Goal: Task Accomplishment & Management: Manage account settings

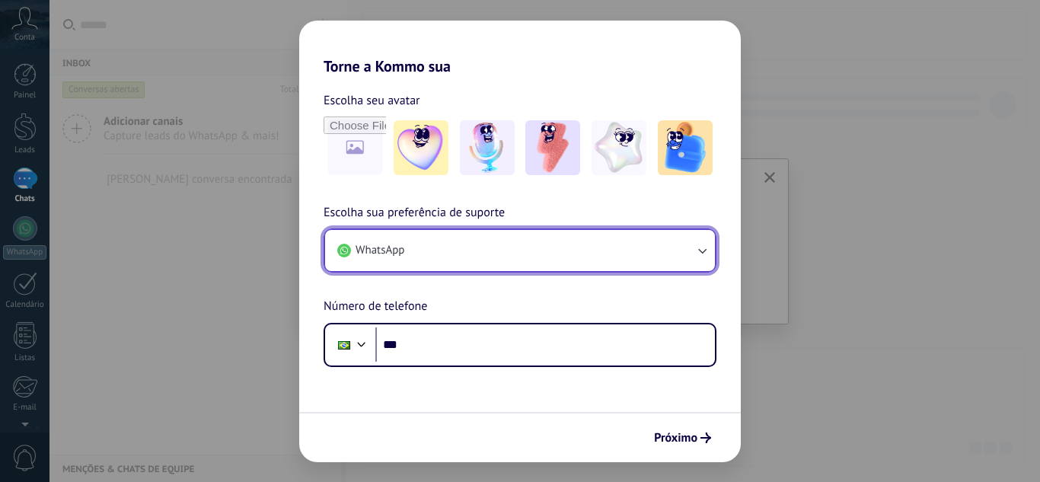
click at [572, 251] on button "WhatsApp" at bounding box center [520, 250] width 390 height 41
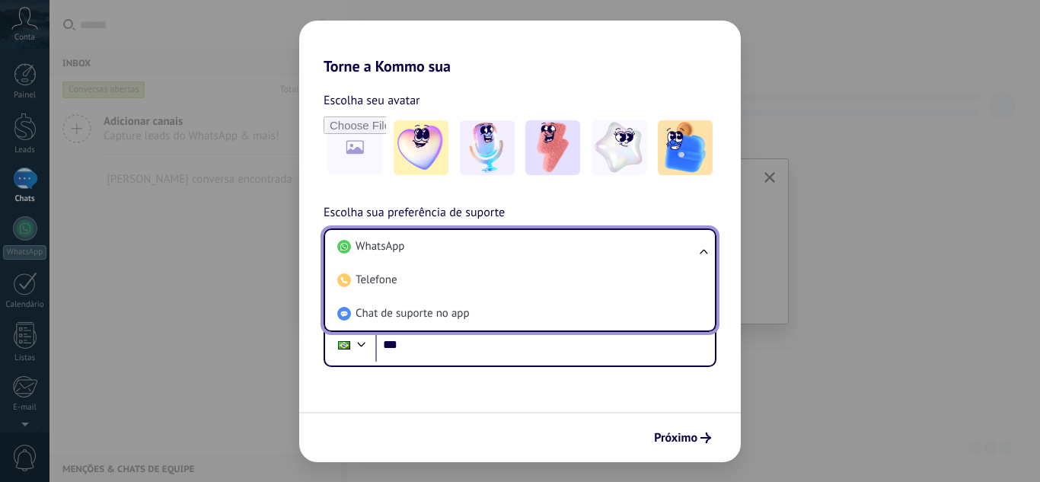
click at [572, 251] on li "WhatsApp" at bounding box center [517, 247] width 372 height 34
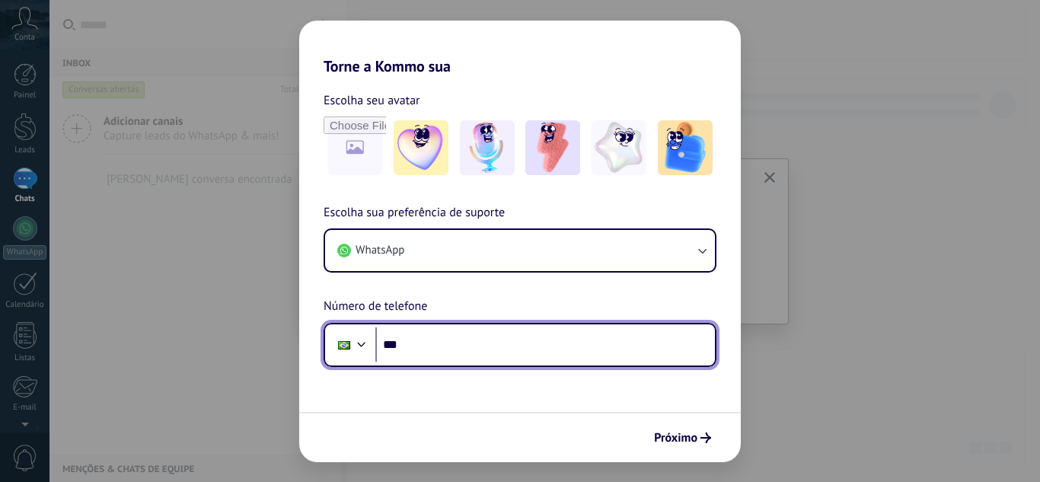
click at [464, 346] on input "***" at bounding box center [545, 344] width 340 height 35
type input "**********"
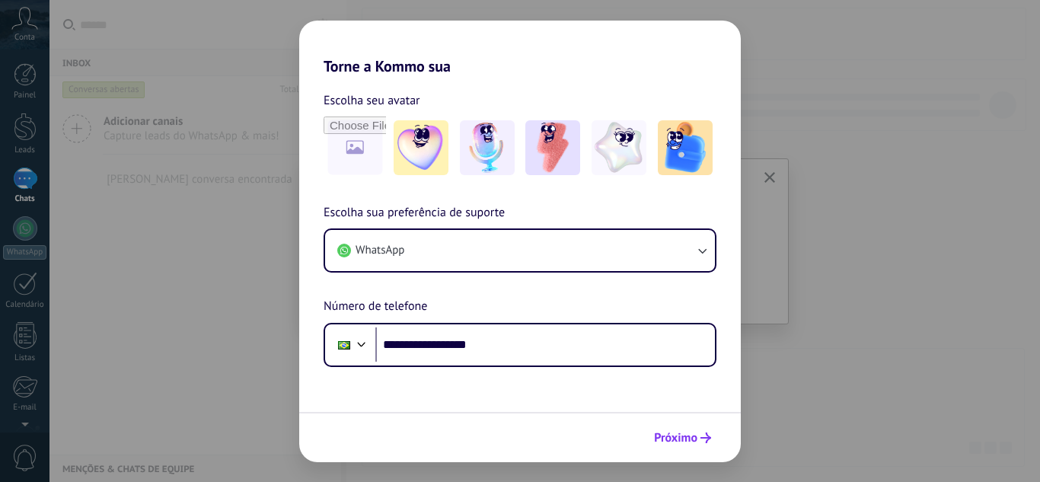
click at [669, 439] on span "Próximo" at bounding box center [675, 437] width 43 height 11
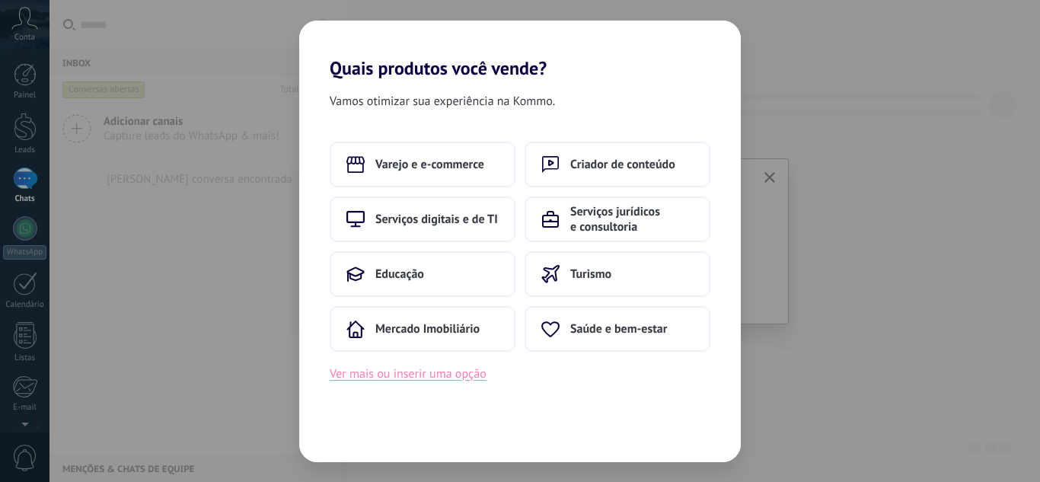
click at [426, 379] on button "Ver mais ou inserir uma opção" at bounding box center [408, 374] width 157 height 20
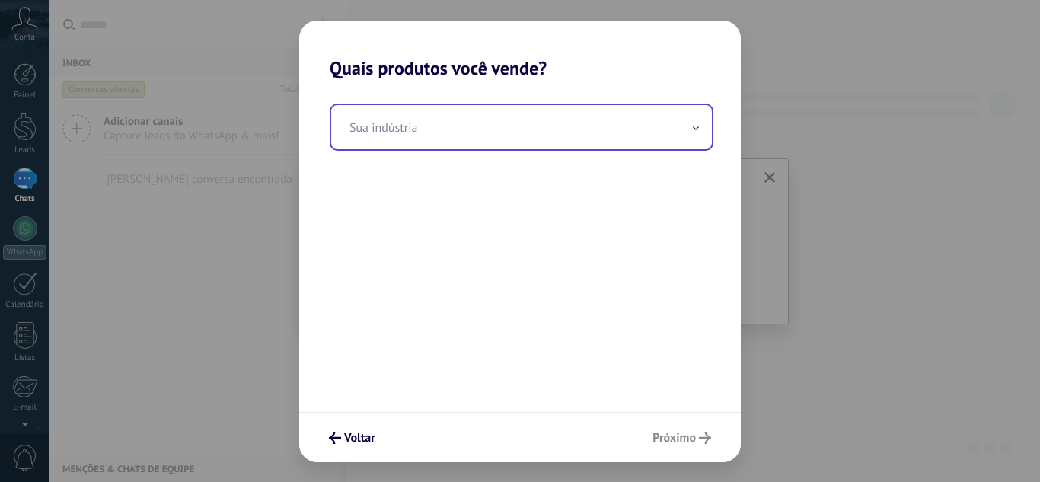
click at [493, 116] on input "text" at bounding box center [521, 127] width 381 height 44
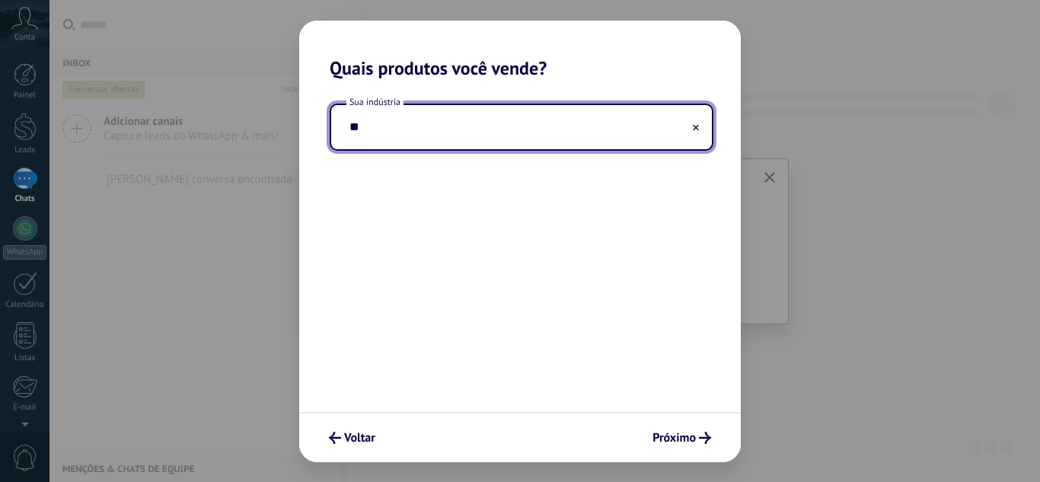
type input "*"
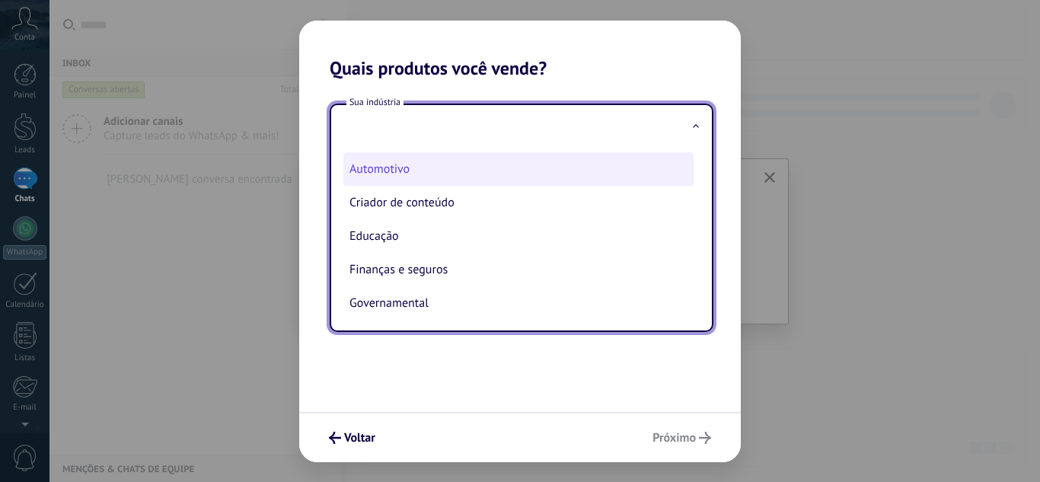
click at [405, 168] on li "Automotivo" at bounding box center [518, 169] width 350 height 34
type input "**********"
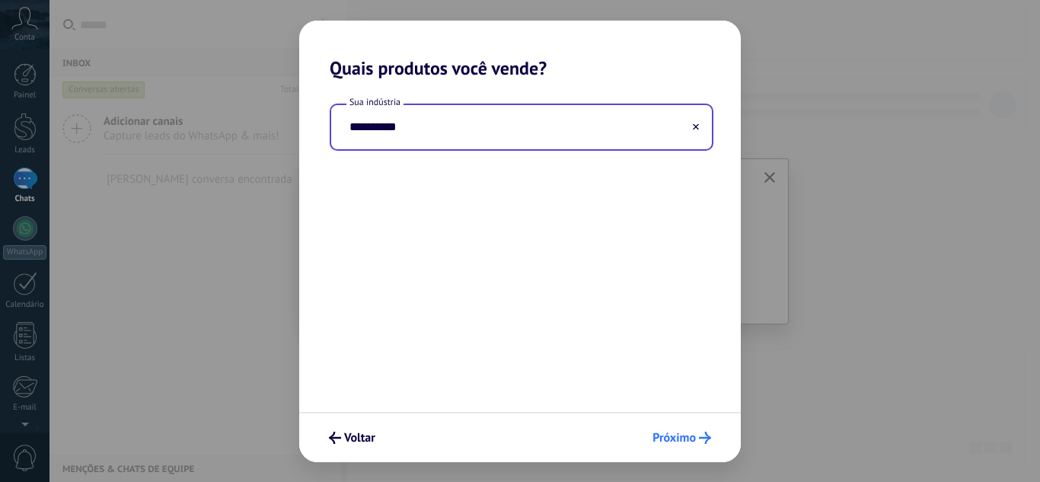
click at [701, 432] on icon "submit" at bounding box center [705, 438] width 12 height 12
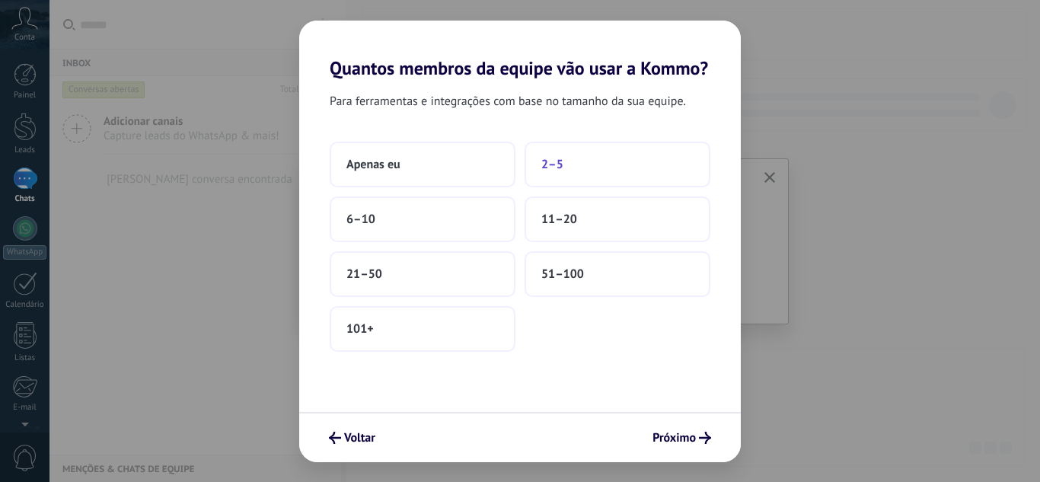
click at [577, 159] on button "2–5" at bounding box center [618, 165] width 186 height 46
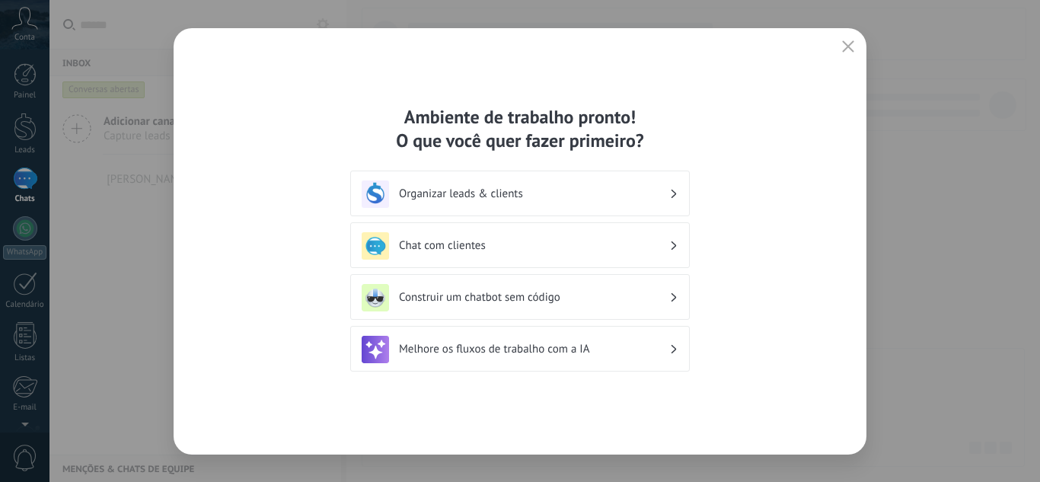
click at [668, 196] on h3 "Organizar leads & clients" at bounding box center [534, 194] width 270 height 14
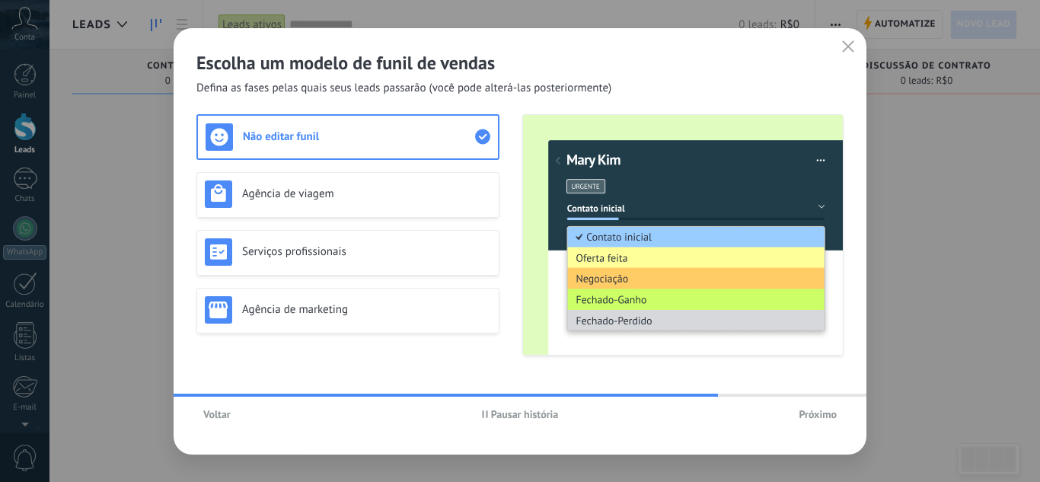
click at [818, 414] on span "Próximo" at bounding box center [818, 414] width 38 height 11
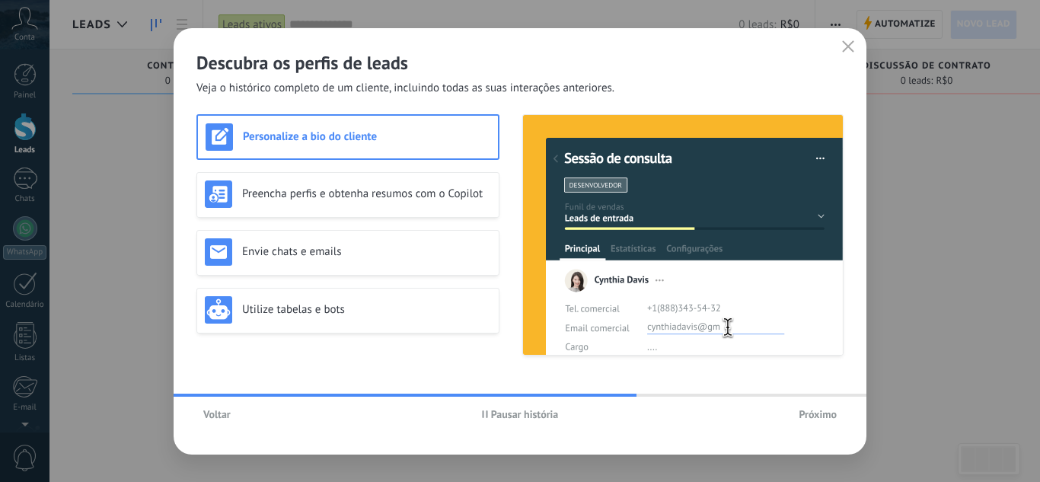
click at [819, 410] on span "Próximo" at bounding box center [818, 414] width 38 height 11
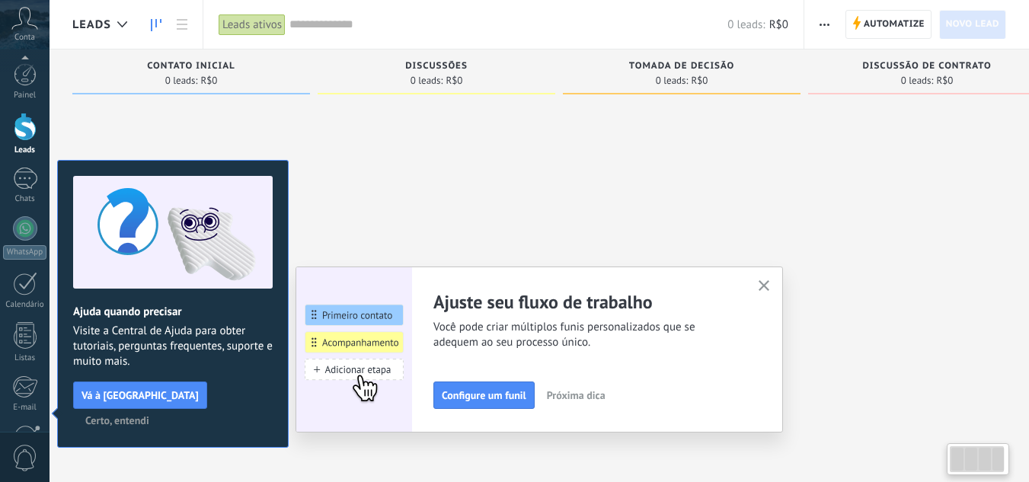
scroll to position [152, 0]
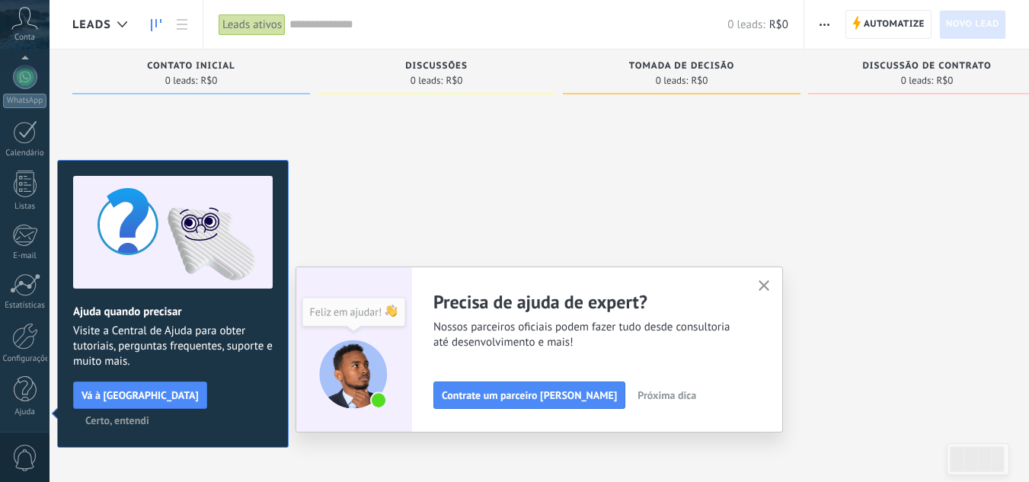
click at [770, 287] on use "button" at bounding box center [763, 285] width 11 height 11
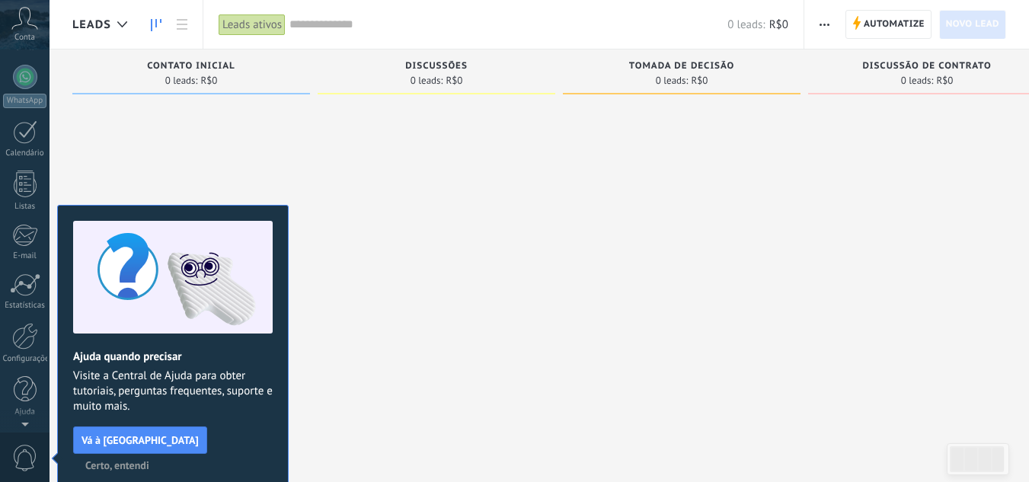
scroll to position [0, 0]
click at [23, 85] on div at bounding box center [25, 74] width 23 height 23
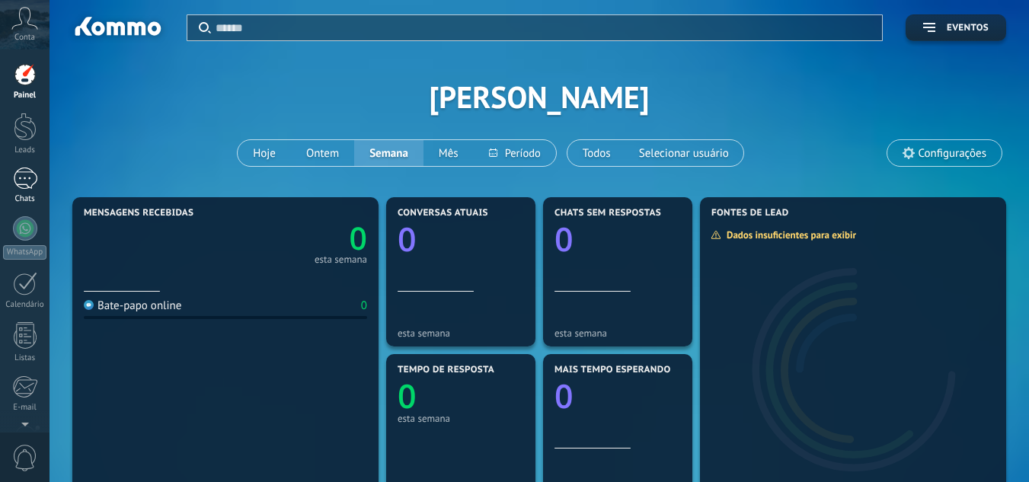
click at [37, 187] on link "Chats" at bounding box center [24, 186] width 49 height 37
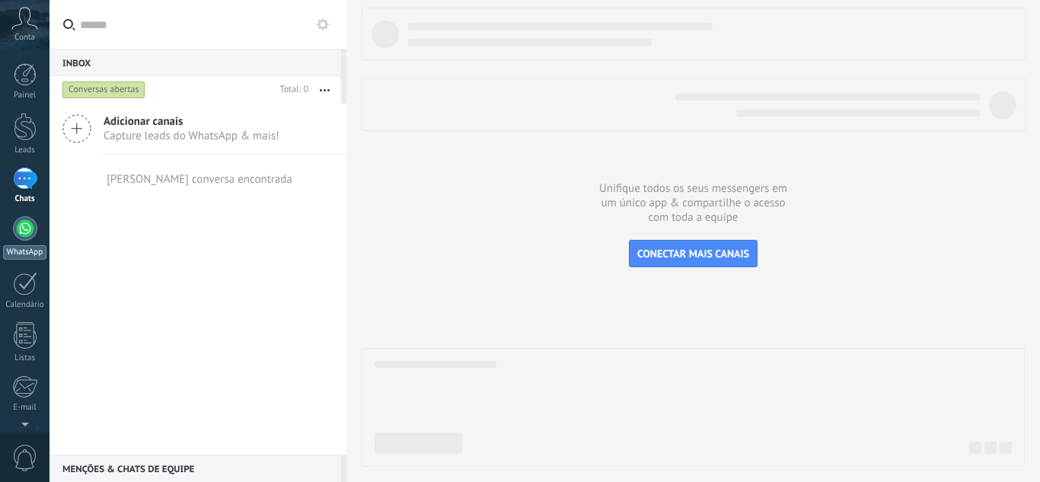
click at [29, 220] on div at bounding box center [25, 228] width 24 height 24
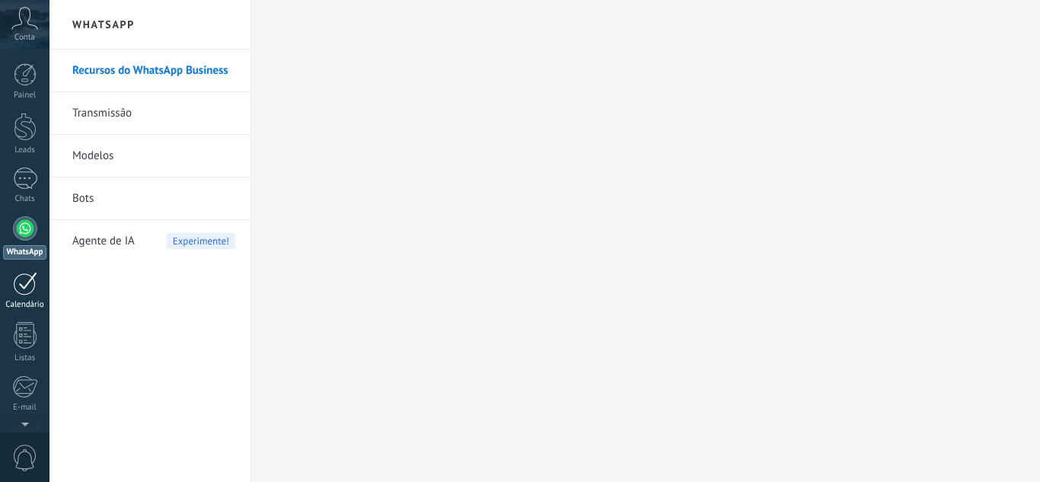
click at [33, 281] on div at bounding box center [25, 284] width 24 height 24
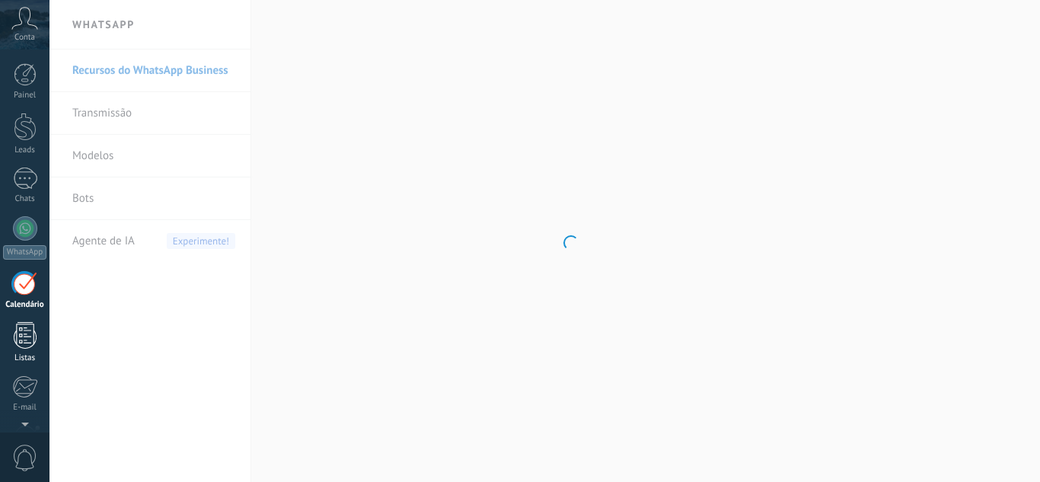
click at [30, 346] on div at bounding box center [25, 335] width 23 height 27
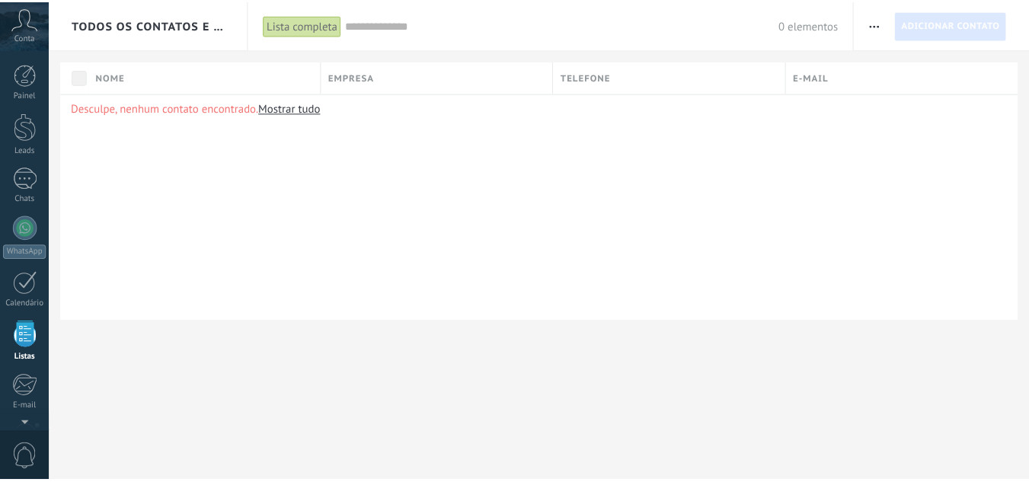
scroll to position [94, 0]
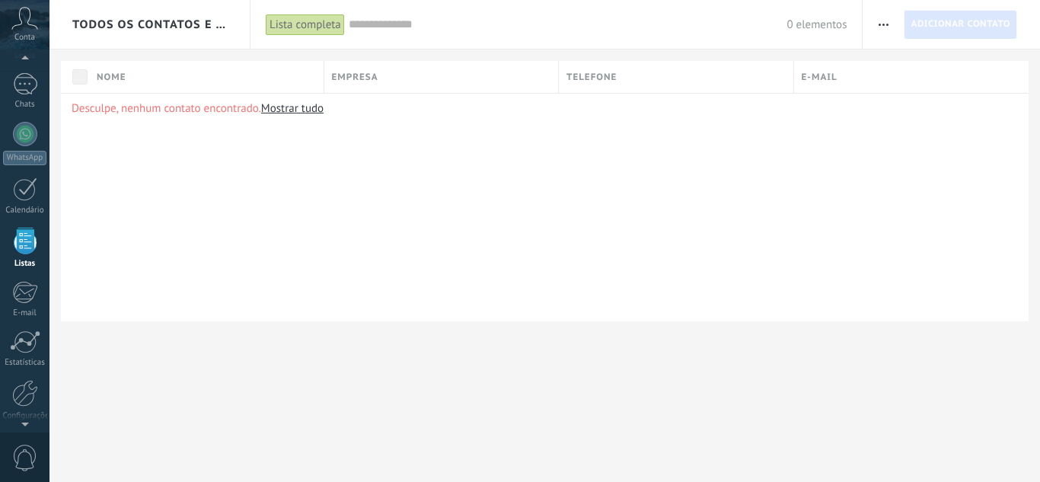
click at [413, 78] on div "Empresa" at bounding box center [441, 77] width 235 height 32
click at [383, 81] on div "Empresa" at bounding box center [441, 77] width 235 height 32
click at [37, 342] on div at bounding box center [25, 341] width 30 height 23
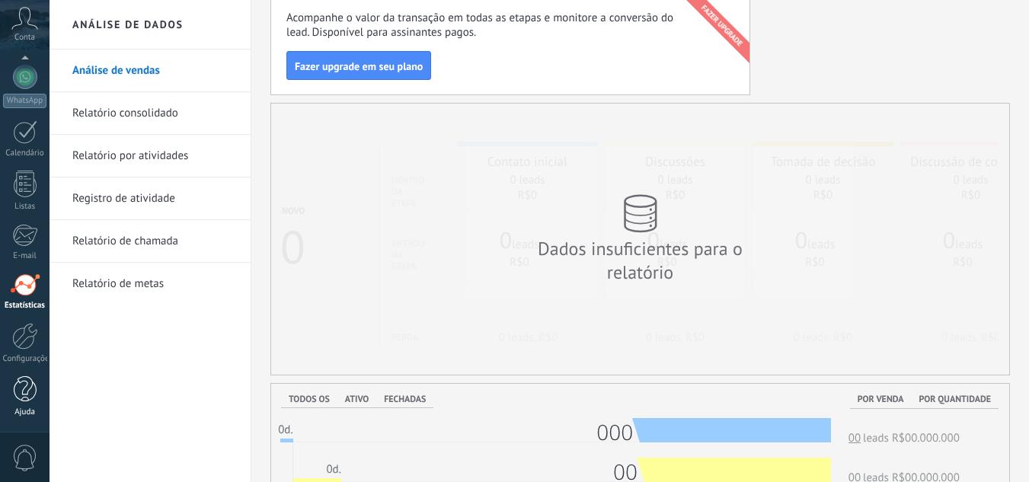
scroll to position [76, 0]
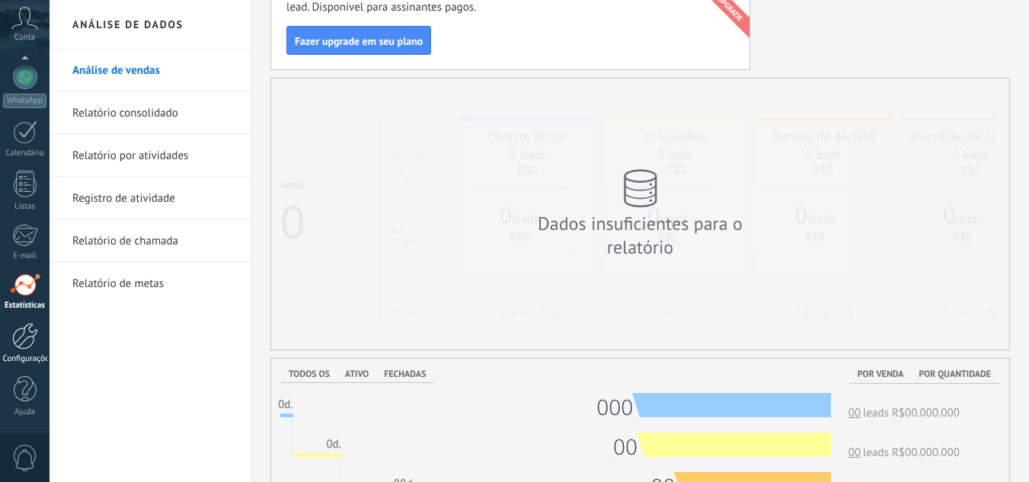
click at [33, 331] on div at bounding box center [25, 336] width 26 height 27
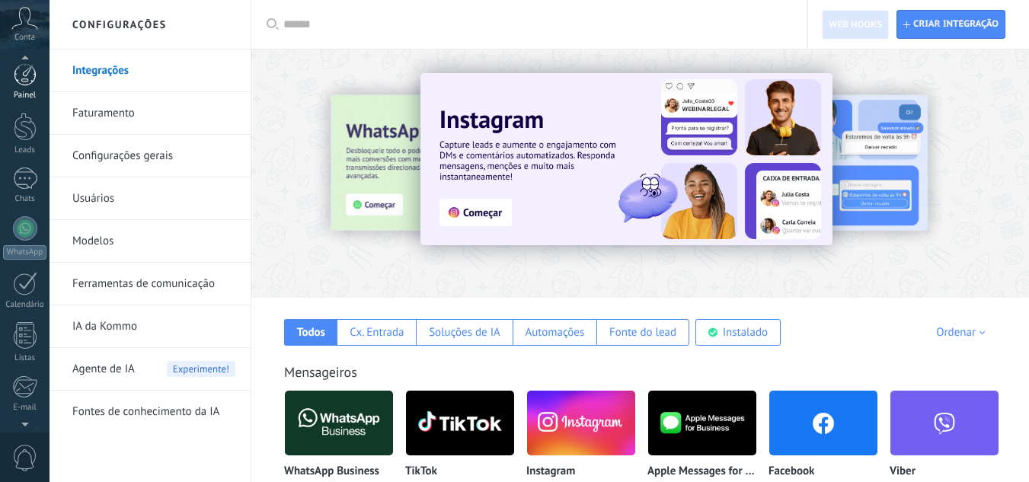
click at [27, 87] on link "Painel" at bounding box center [24, 81] width 49 height 37
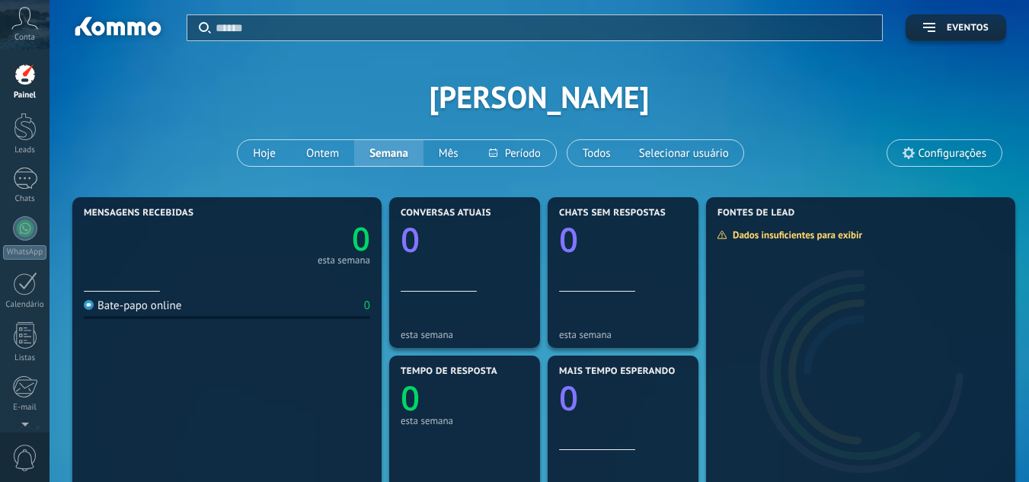
click at [15, 127] on div at bounding box center [25, 127] width 23 height 28
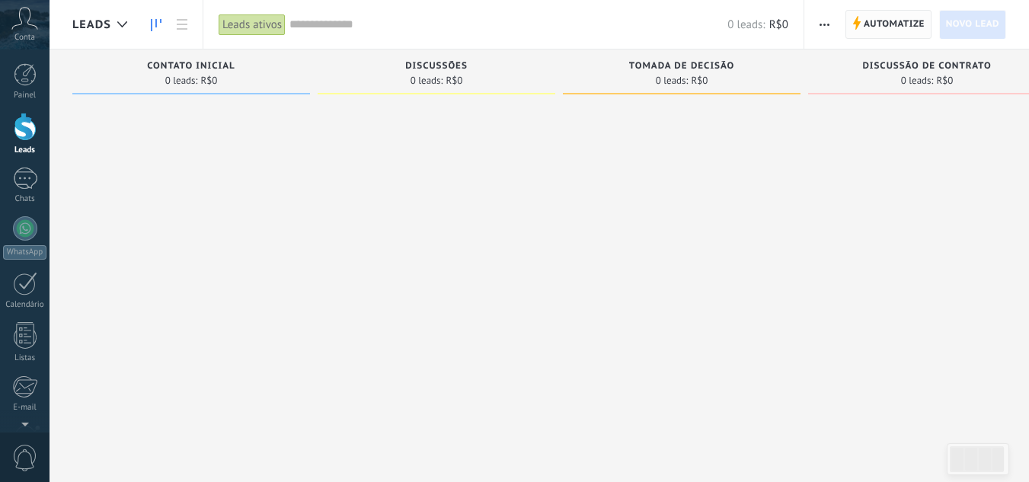
click at [889, 27] on span "Automatize" at bounding box center [893, 24] width 61 height 27
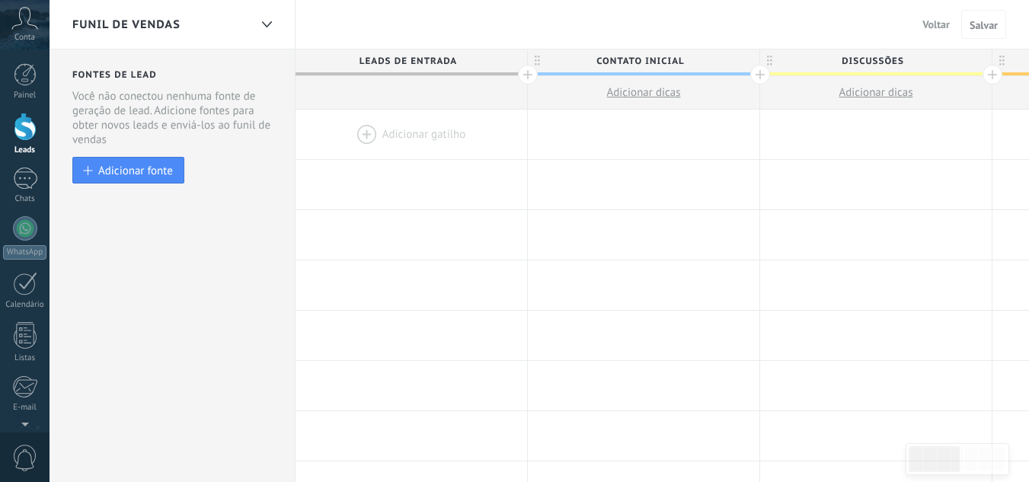
click at [422, 138] on div at bounding box center [410, 134] width 231 height 49
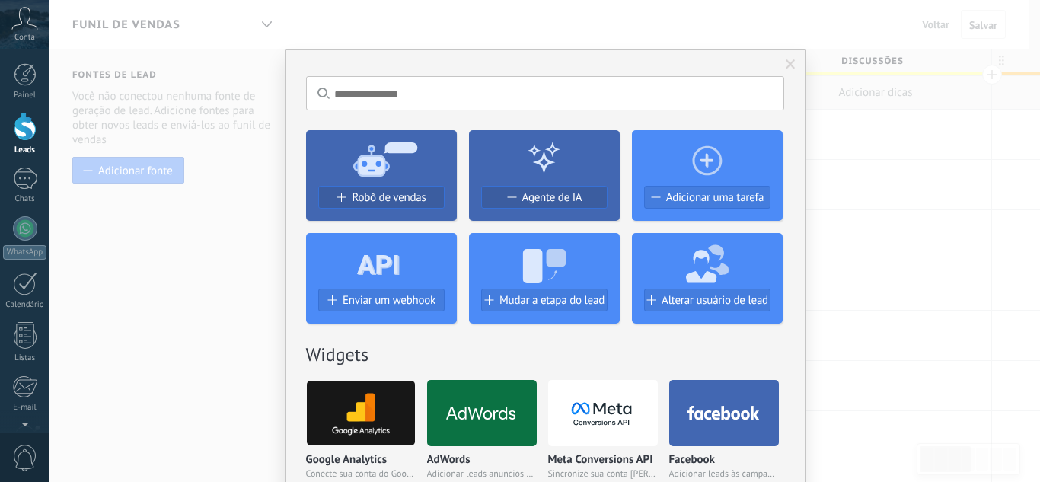
click at [369, 182] on icon at bounding box center [381, 158] width 151 height 55
click at [388, 200] on span "Robô de vendas" at bounding box center [389, 197] width 74 height 13
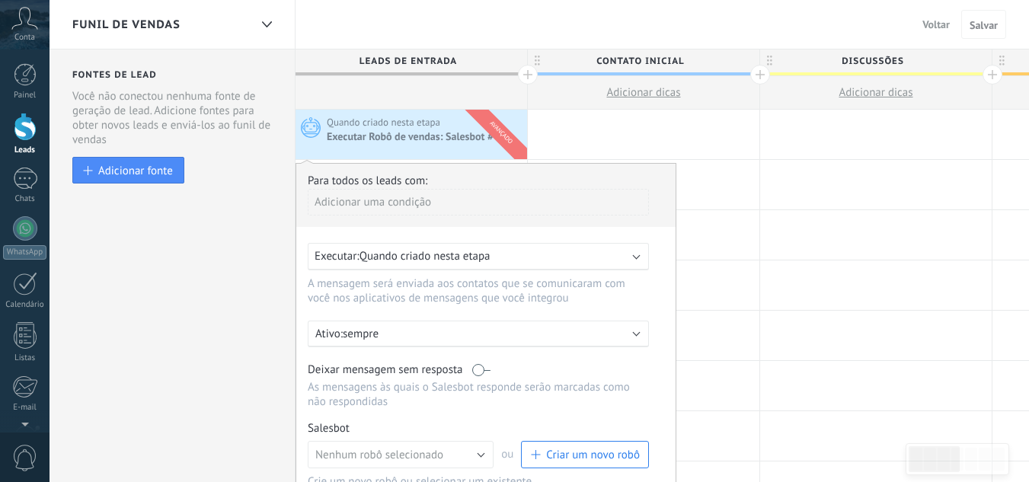
click at [537, 261] on div "Executar: Quando criado nesta etapa" at bounding box center [471, 256] width 315 height 14
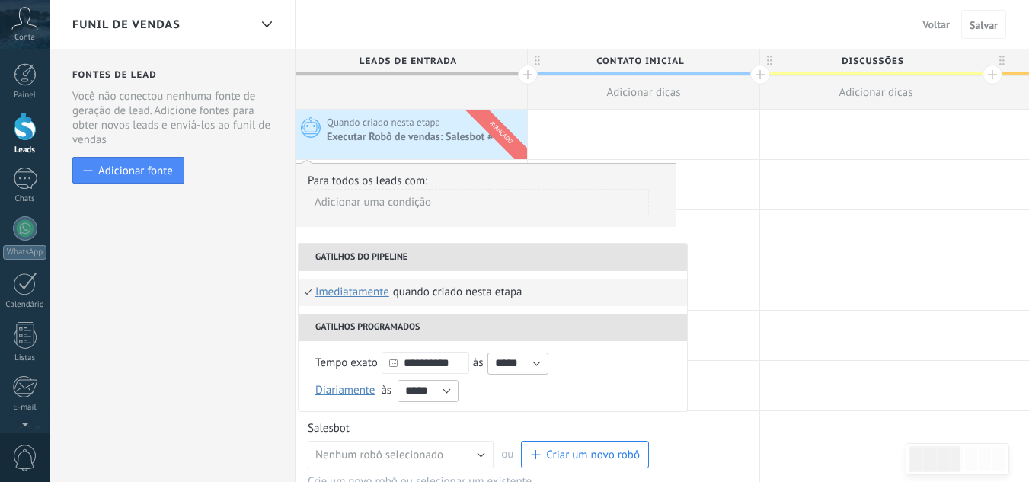
click at [537, 261] on li "Gatilhos do pipeline" at bounding box center [492, 257] width 388 height 27
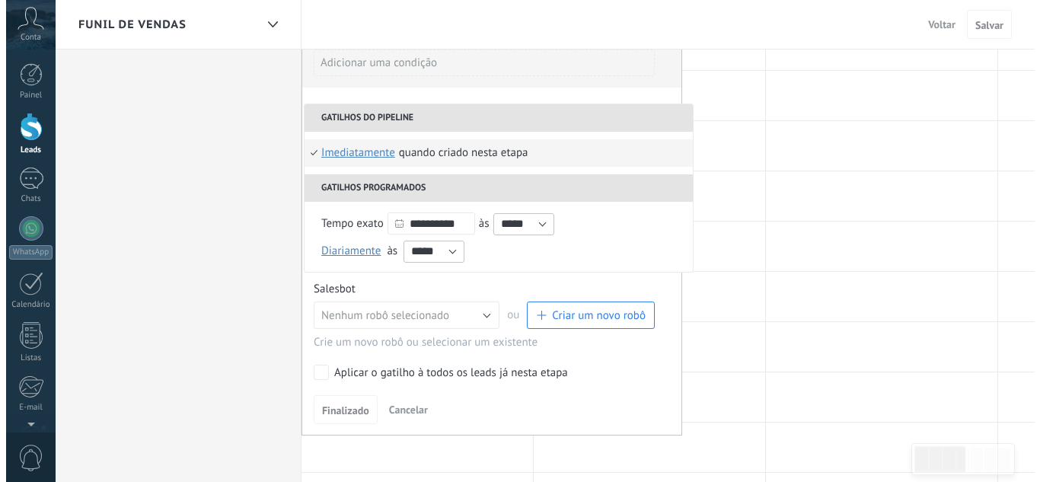
scroll to position [152, 0]
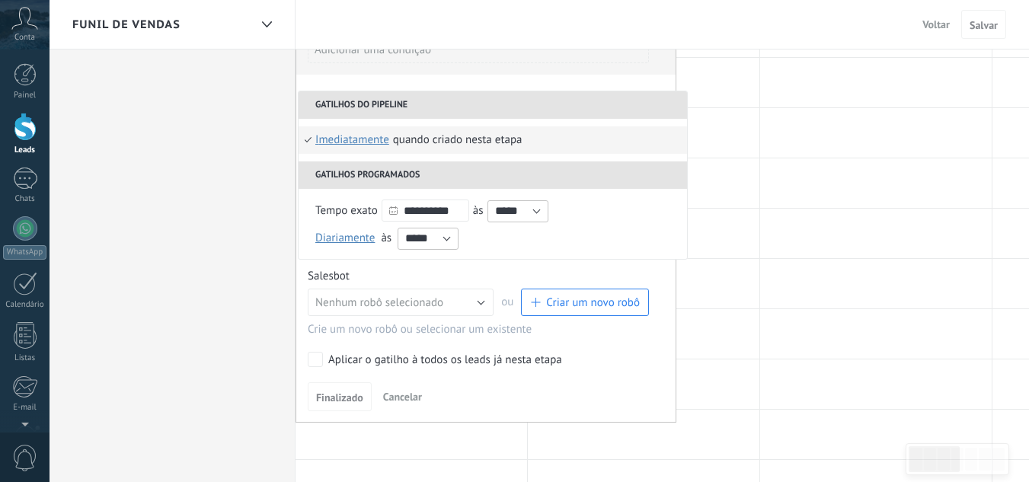
click at [593, 291] on button "Criar um novo robô" at bounding box center [585, 302] width 128 height 27
